Goal: Task Accomplishment & Management: Use online tool/utility

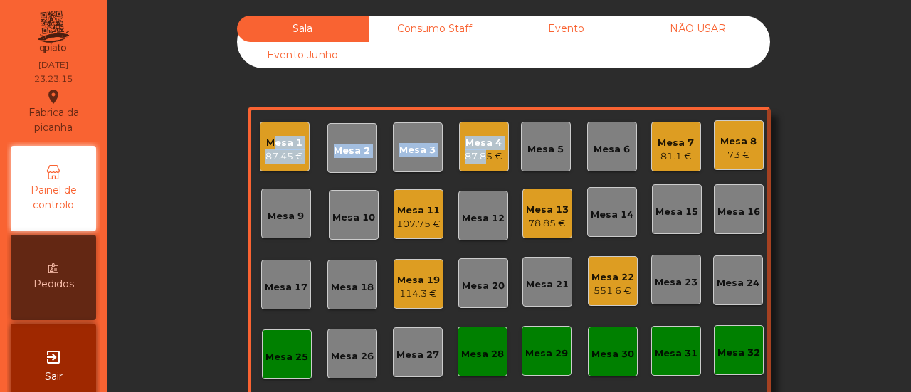
drag, startPoint x: 476, startPoint y: 174, endPoint x: 472, endPoint y: 156, distance: 18.1
click at [472, 156] on div "Mesa 1 87.45 € Mesa 2 Mesa 3 Mesa 4 87.85 € Mesa 5 Mesa 6 Mesa 7 81.1 € Mesa 8 …" at bounding box center [509, 285] width 523 height 356
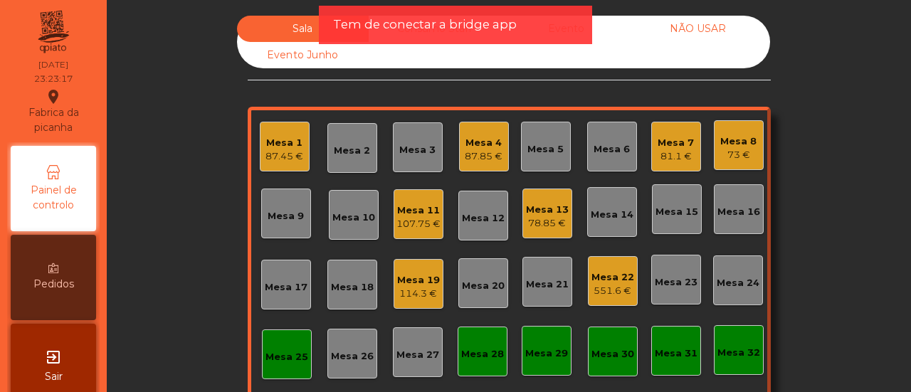
click at [495, 162] on div "87.85 €" at bounding box center [484, 156] width 38 height 14
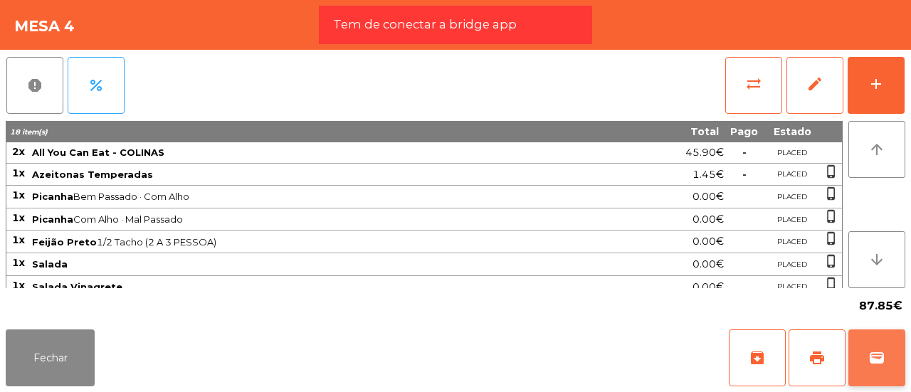
click at [886, 374] on button "wallet" at bounding box center [877, 358] width 57 height 57
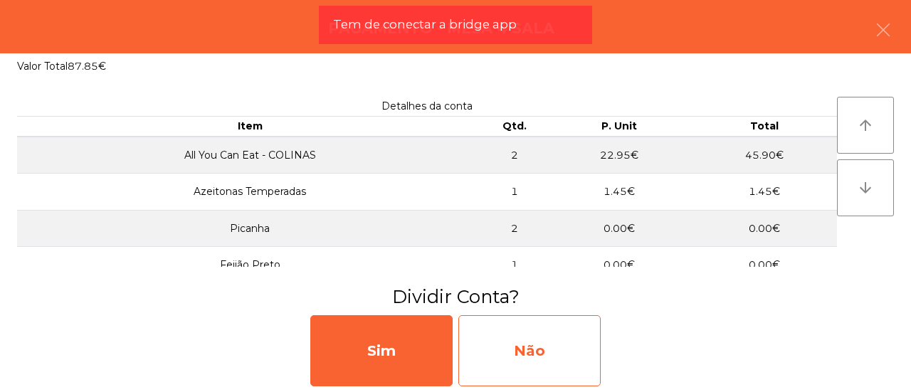
click at [503, 347] on div "Não" at bounding box center [529, 350] width 142 height 71
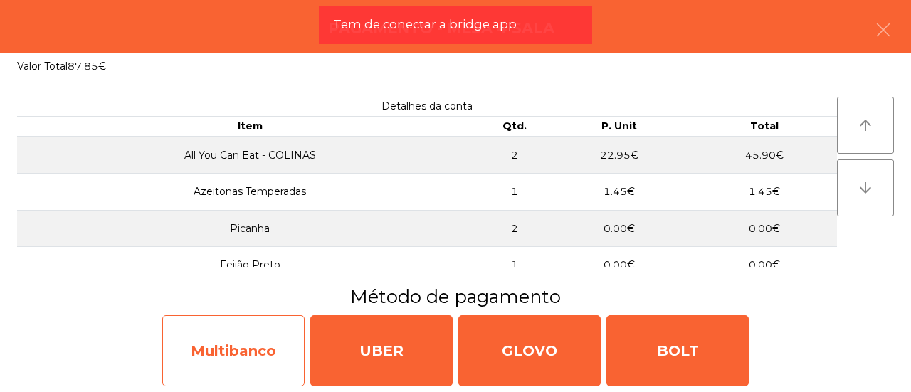
click at [246, 337] on div "Multibanco" at bounding box center [233, 350] width 142 height 71
select select "**"
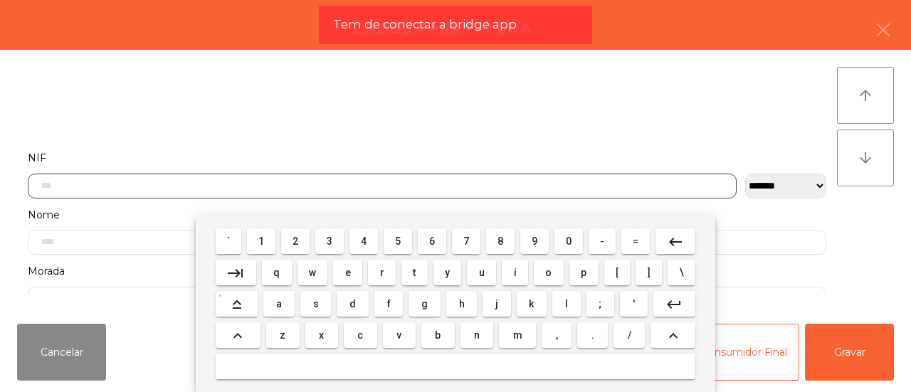
click at [273, 179] on input "text" at bounding box center [382, 186] width 709 height 25
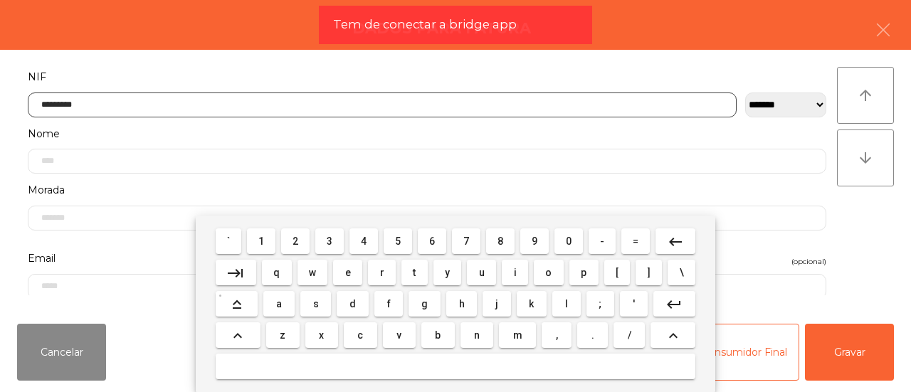
type input "*********"
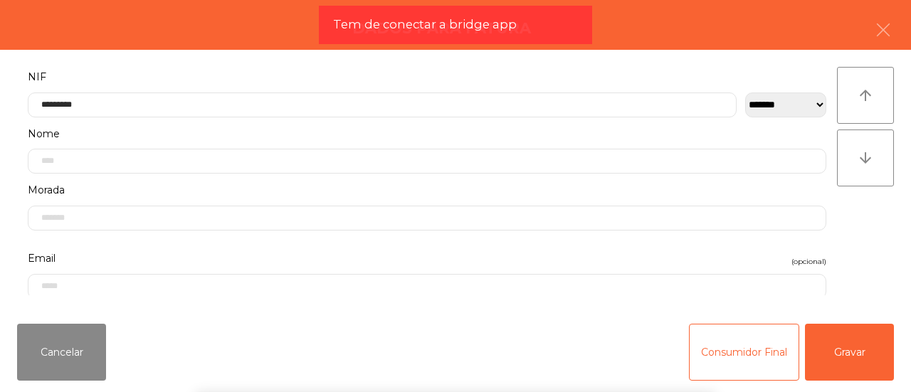
click at [855, 354] on div "` 1 2 3 4 5 6 7 8 9 0 - = keyboard_backspace keyboard_tab q w e r t y u i o p […" at bounding box center [455, 304] width 911 height 177
click at [855, 354] on button "Gravar" at bounding box center [849, 352] width 89 height 57
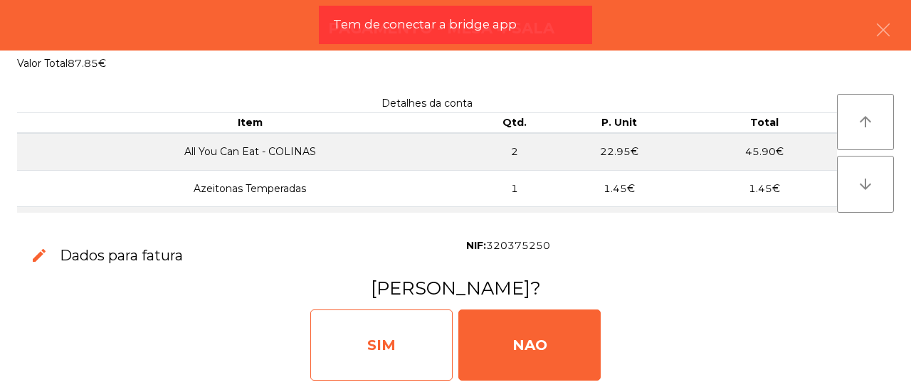
click at [437, 337] on div "SIM" at bounding box center [381, 345] width 142 height 71
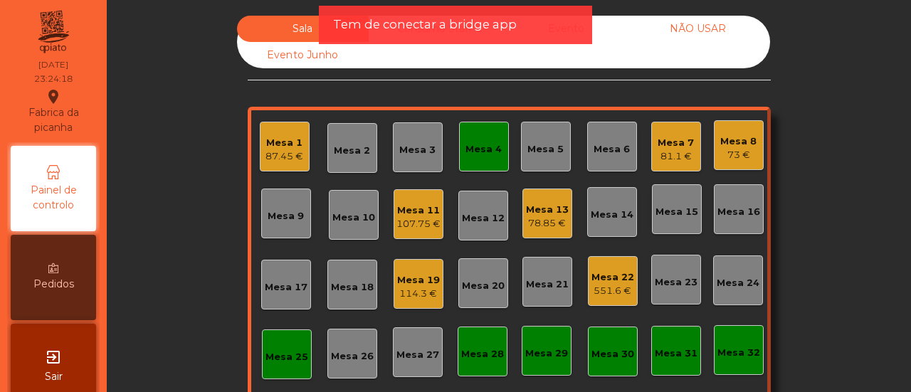
click at [431, 275] on div "Mesa 19" at bounding box center [418, 280] width 43 height 14
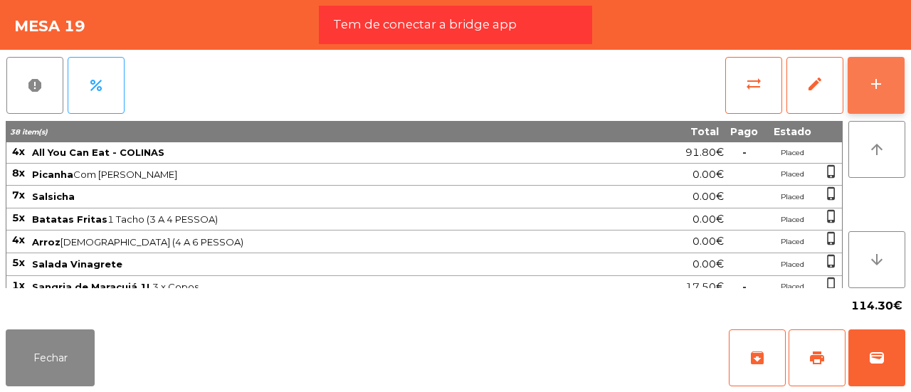
click at [886, 78] on button "add" at bounding box center [876, 85] width 57 height 57
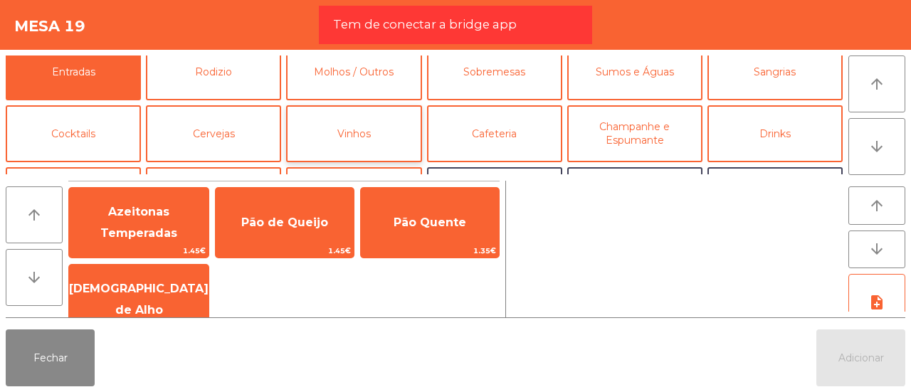
scroll to position [13, 0]
click at [115, 122] on button "Cocktails" at bounding box center [73, 133] width 135 height 57
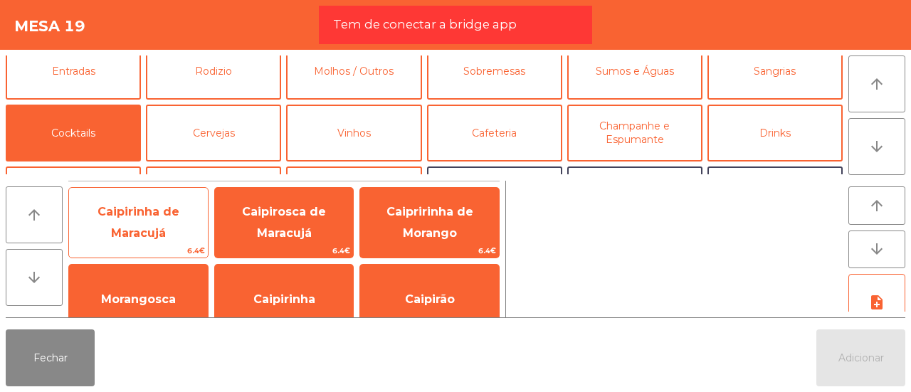
click at [167, 211] on span "Caipirinha de Maracujá" at bounding box center [138, 223] width 139 height 61
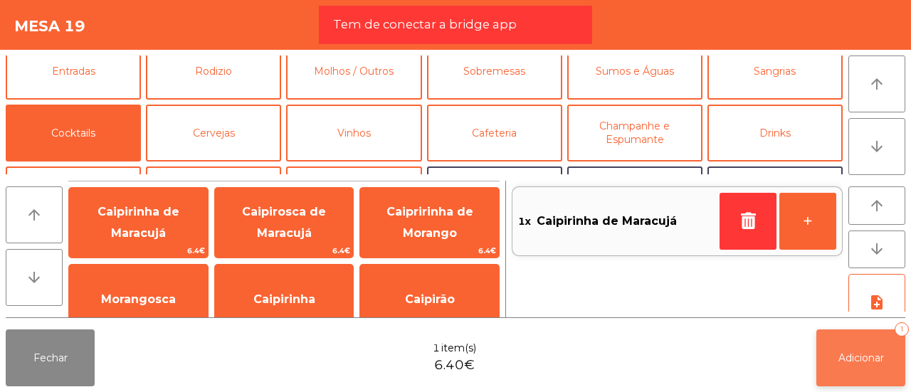
click at [840, 342] on button "Adicionar 1" at bounding box center [860, 358] width 89 height 57
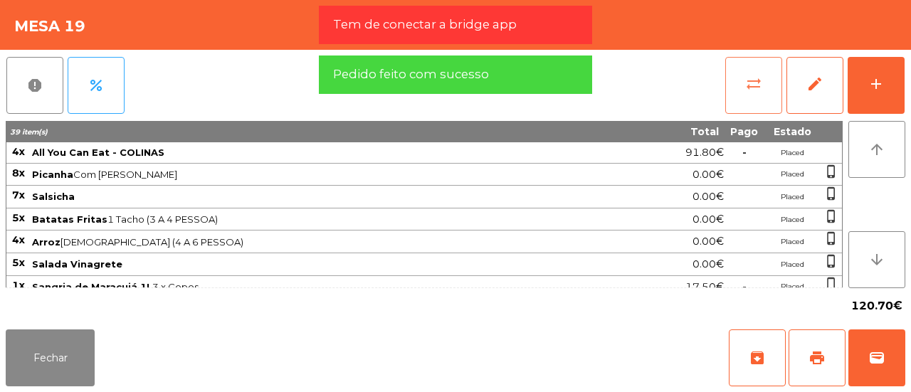
click at [735, 92] on button "sync_alt" at bounding box center [753, 85] width 57 height 57
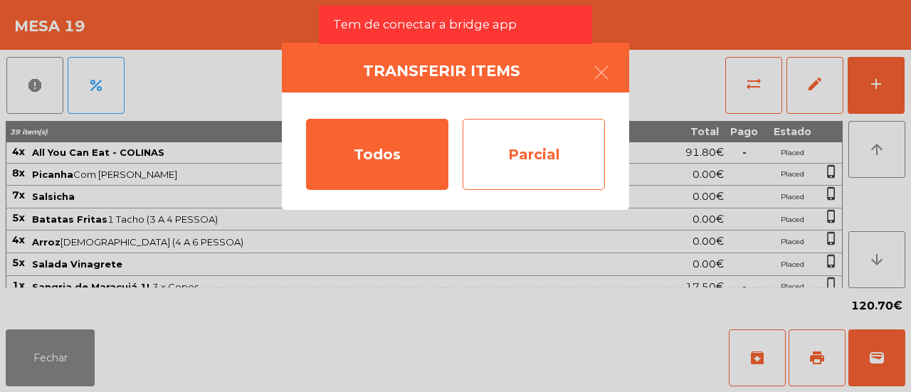
click at [523, 160] on div "Parcial" at bounding box center [534, 154] width 142 height 71
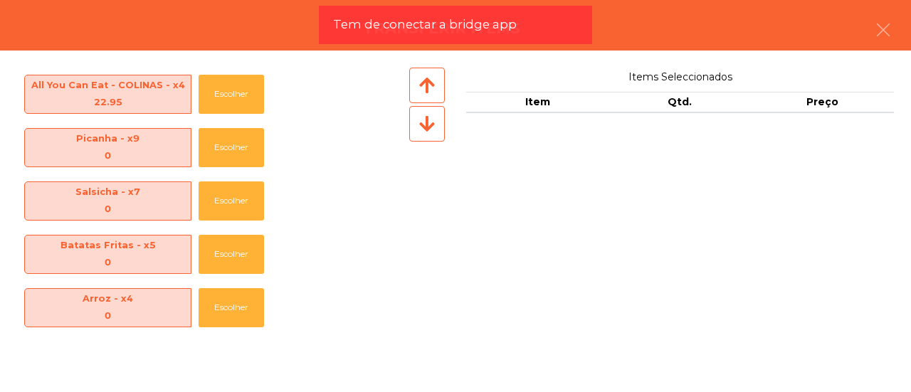
scroll to position [316, 0]
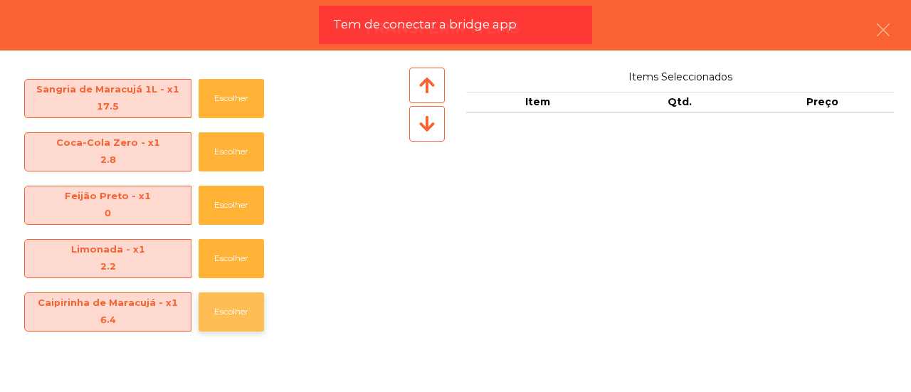
click at [250, 320] on button "Escolher" at bounding box center [231, 312] width 65 height 39
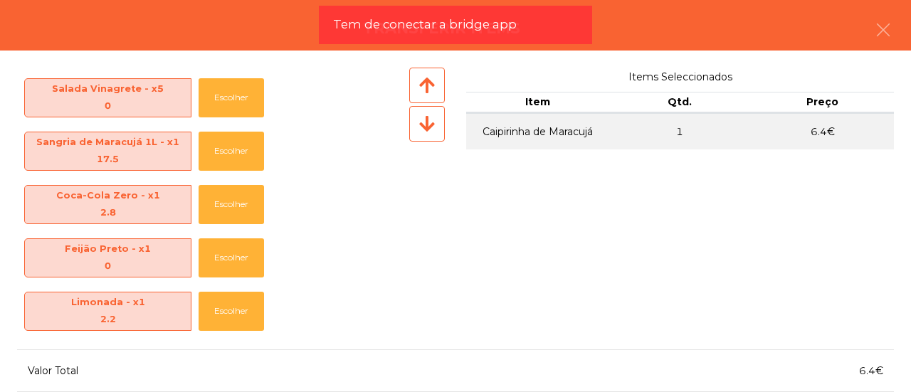
scroll to position [96, 0]
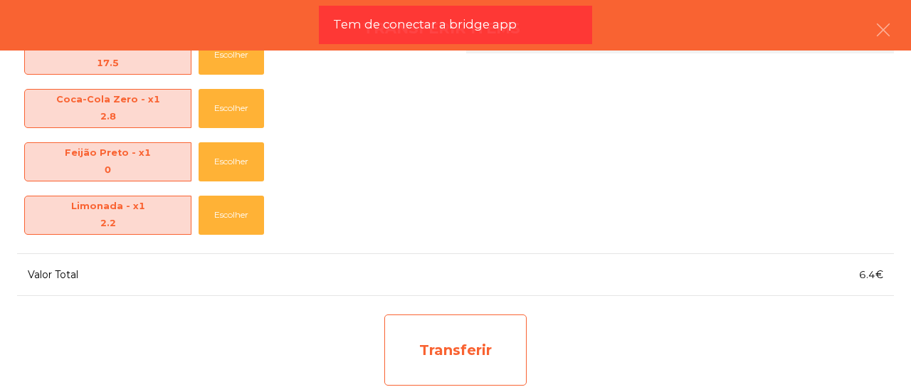
click at [489, 315] on div "Transferir" at bounding box center [455, 350] width 142 height 71
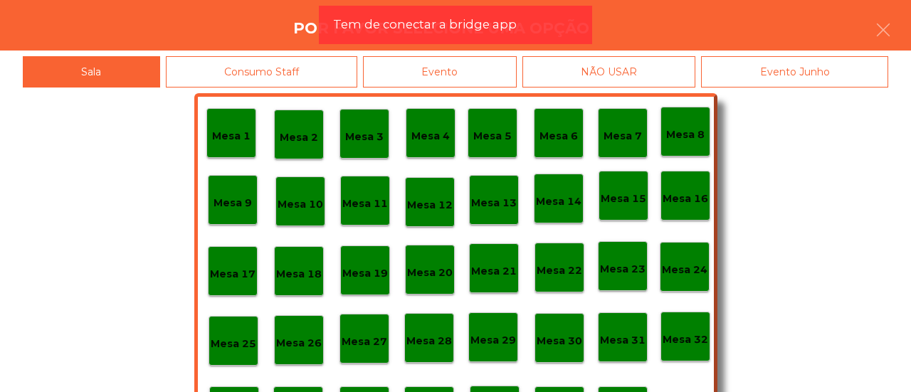
click at [411, 351] on div "Mesa 28" at bounding box center [429, 338] width 50 height 50
